Goal: Check status: Check status

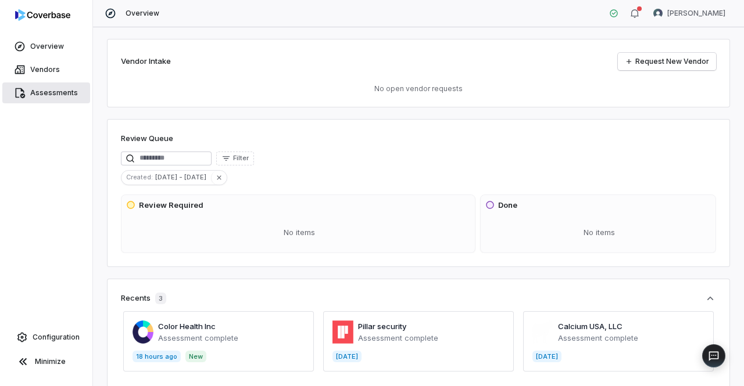
click at [55, 95] on span "Assessments" at bounding box center [54, 92] width 48 height 9
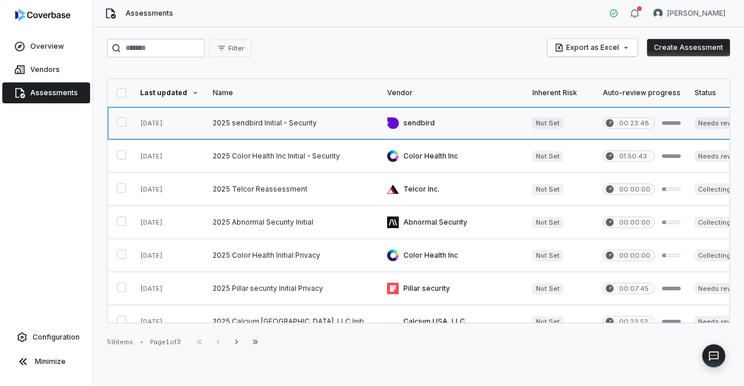
click at [281, 126] on link at bounding box center [293, 123] width 174 height 33
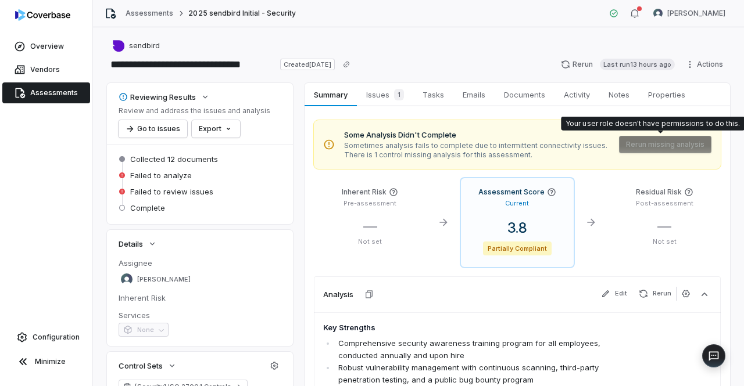
click at [646, 145] on span "Rerun missing analysis" at bounding box center [665, 144] width 92 height 17
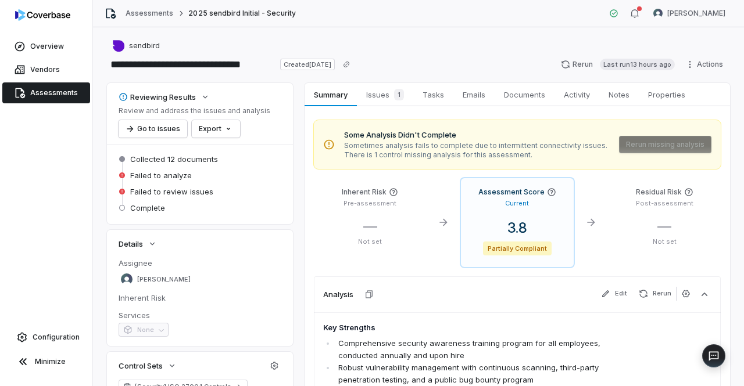
click at [44, 95] on span "Assessments" at bounding box center [54, 92] width 48 height 9
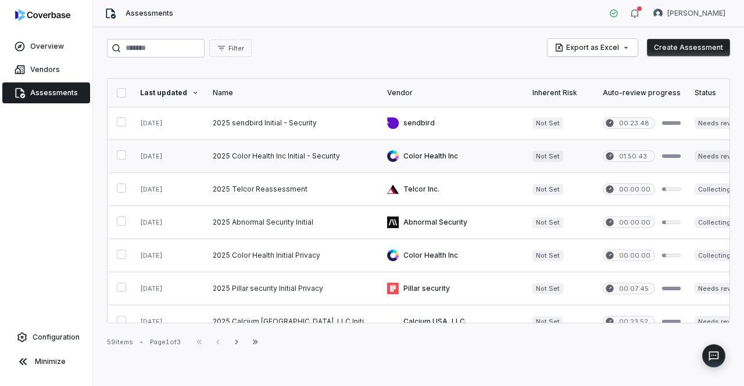
click at [293, 159] on link at bounding box center [293, 156] width 174 height 33
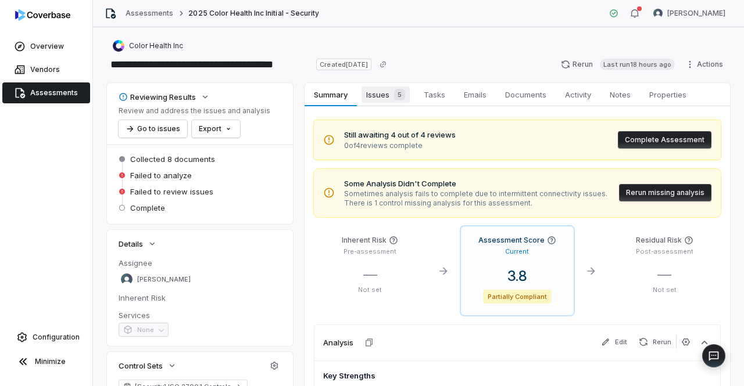
click at [368, 94] on span "Issues 5" at bounding box center [385, 95] width 48 height 16
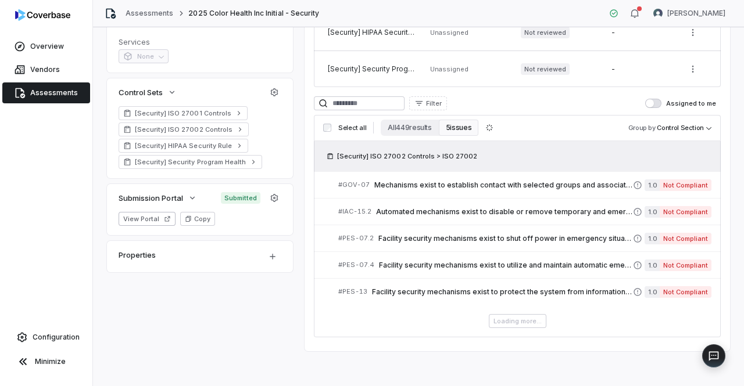
scroll to position [241, 0]
